Goal: Task Accomplishment & Management: Manage account settings

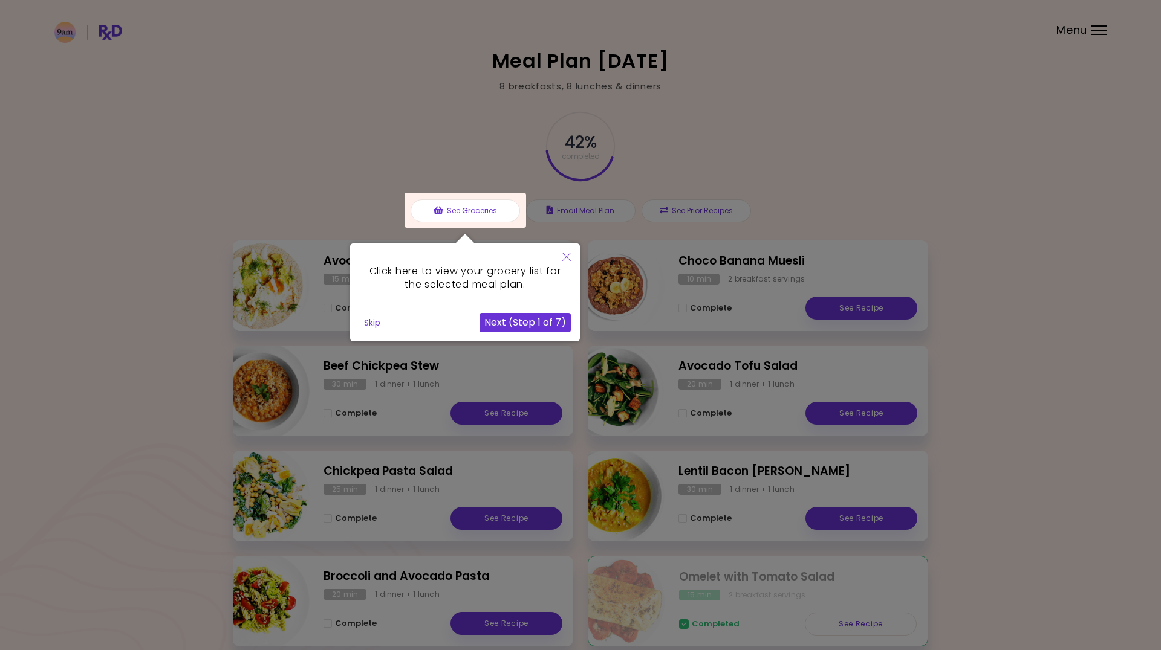
click at [368, 320] on button "Skip" at bounding box center [372, 323] width 26 height 18
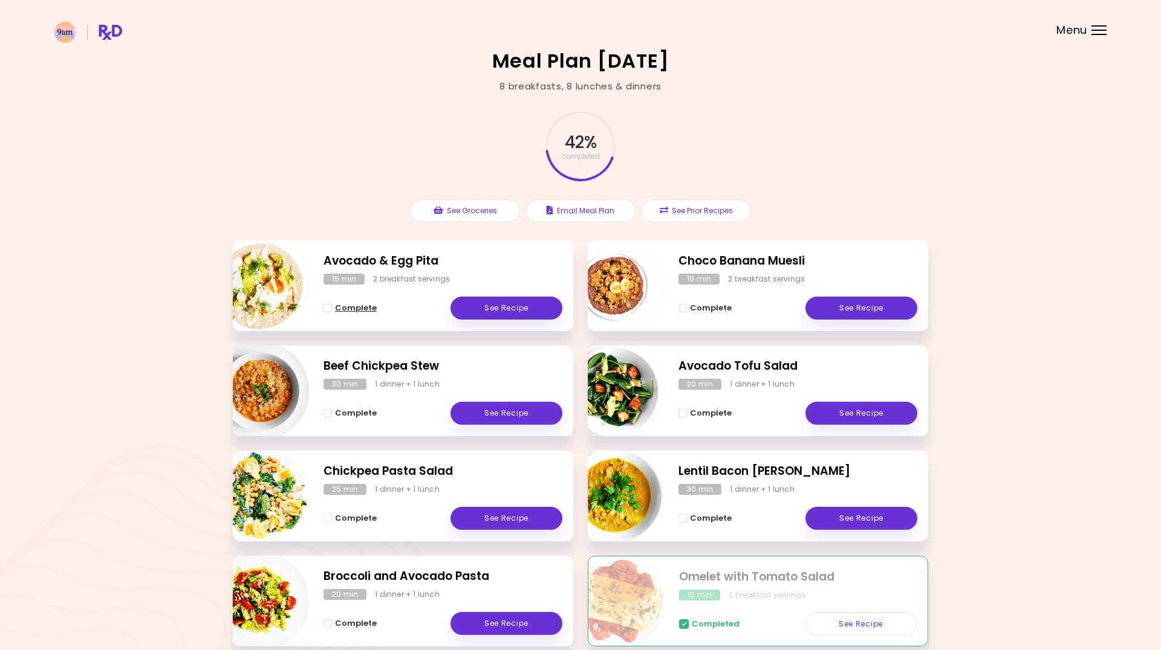
click at [345, 310] on span "Complete" at bounding box center [356, 308] width 42 height 10
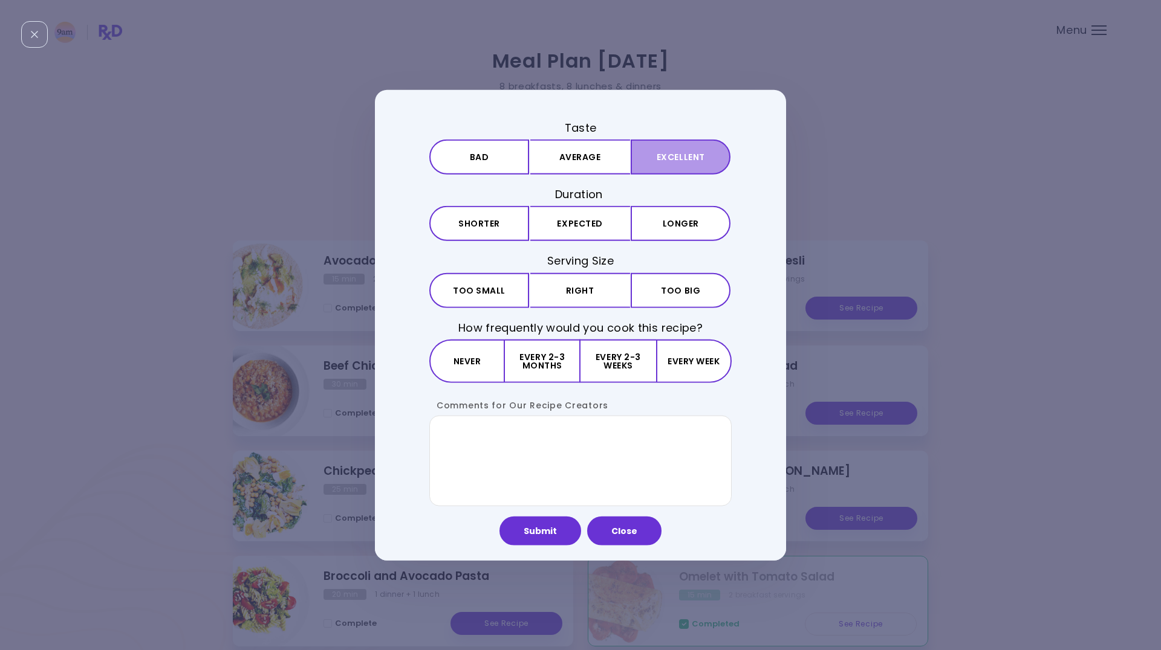
click at [661, 162] on button "Excellent" at bounding box center [681, 157] width 100 height 35
click at [583, 222] on button "Expected" at bounding box center [580, 223] width 100 height 35
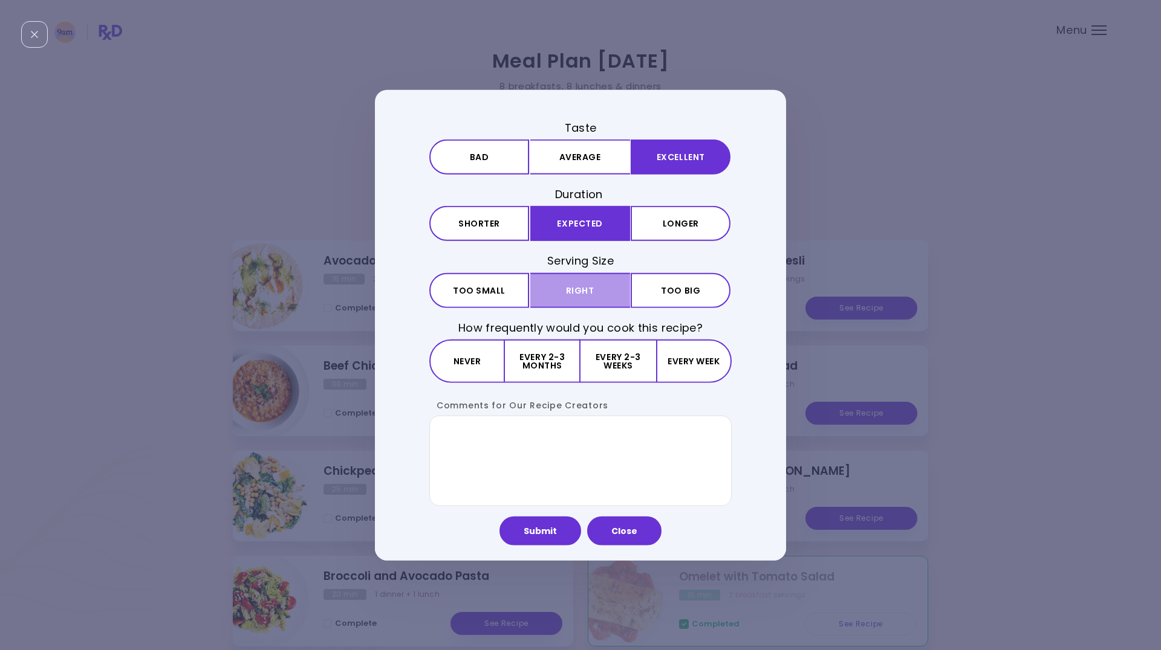
click at [588, 288] on button "Right" at bounding box center [580, 290] width 100 height 35
click at [698, 369] on button "Every week" at bounding box center [694, 361] width 76 height 44
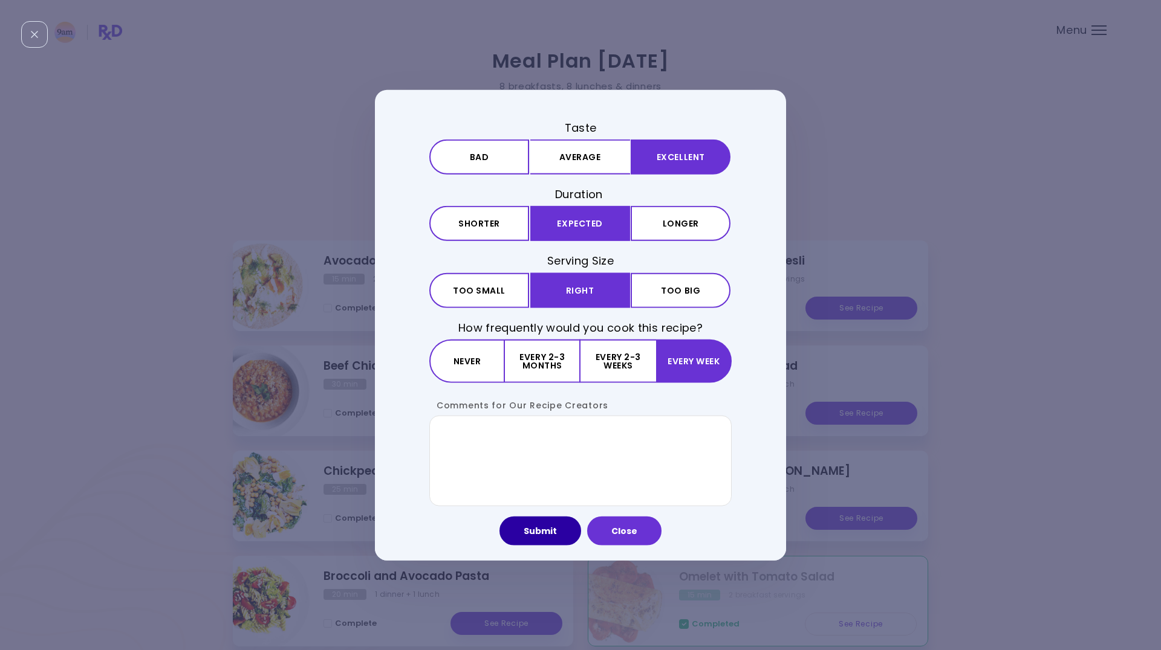
click at [540, 531] on button "Submit" at bounding box center [540, 530] width 82 height 29
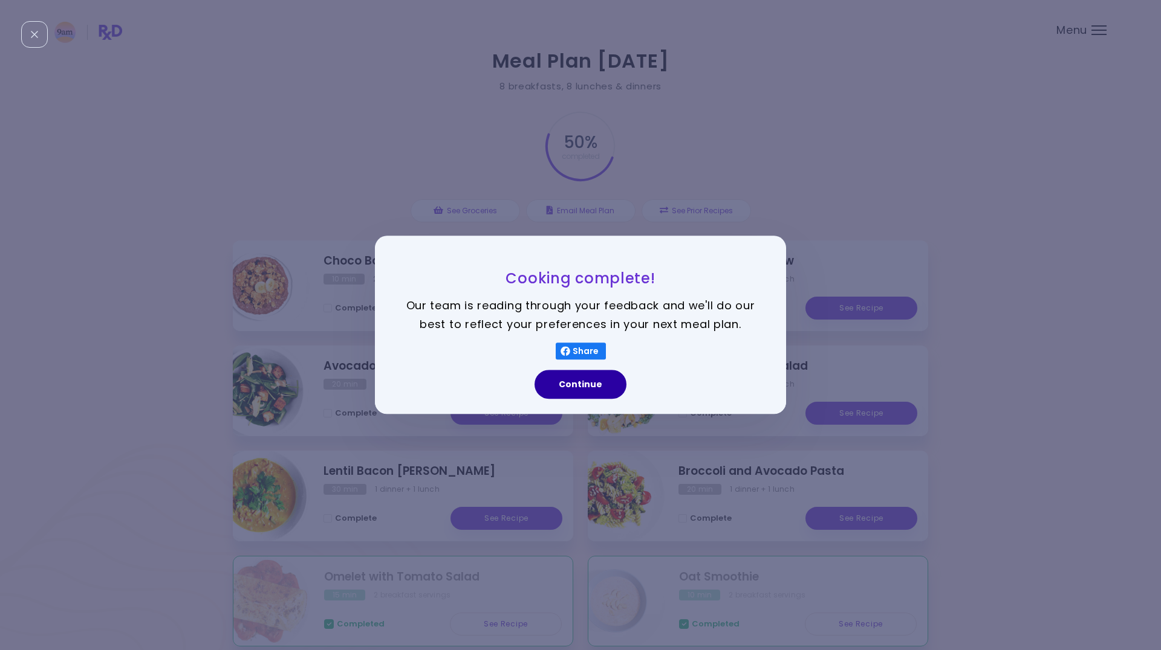
click at [583, 378] on button "Continue" at bounding box center [580, 385] width 92 height 29
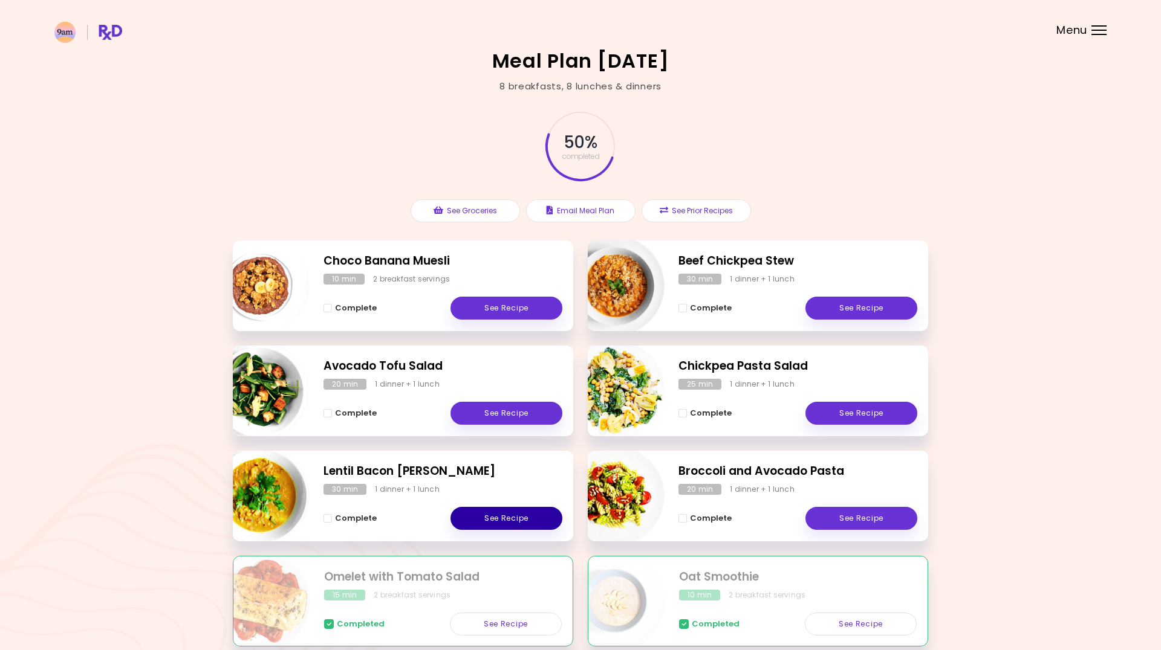
click at [504, 515] on link "See Recipe" at bounding box center [506, 518] width 112 height 23
